Goal: Navigation & Orientation: Go to known website

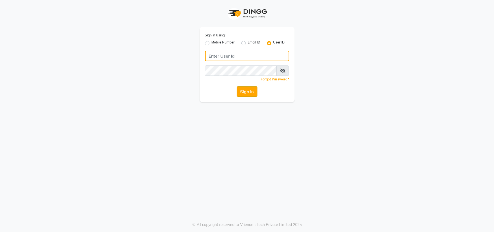
type input "shraddhawellness"
click at [244, 89] on button "Sign In" at bounding box center [247, 91] width 21 height 10
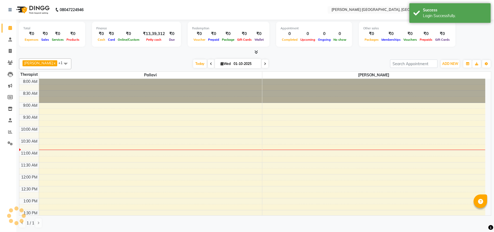
select select "en"
